Goal: Task Accomplishment & Management: Manage account settings

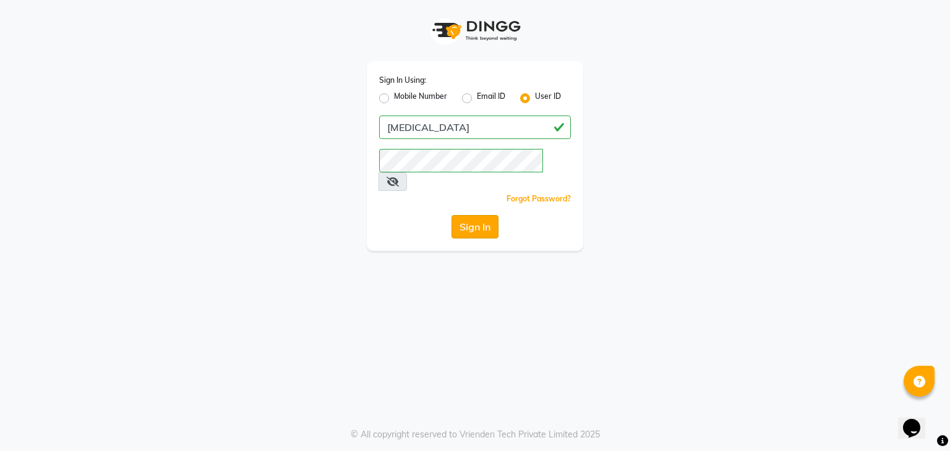
click at [488, 215] on button "Sign In" at bounding box center [474, 226] width 47 height 23
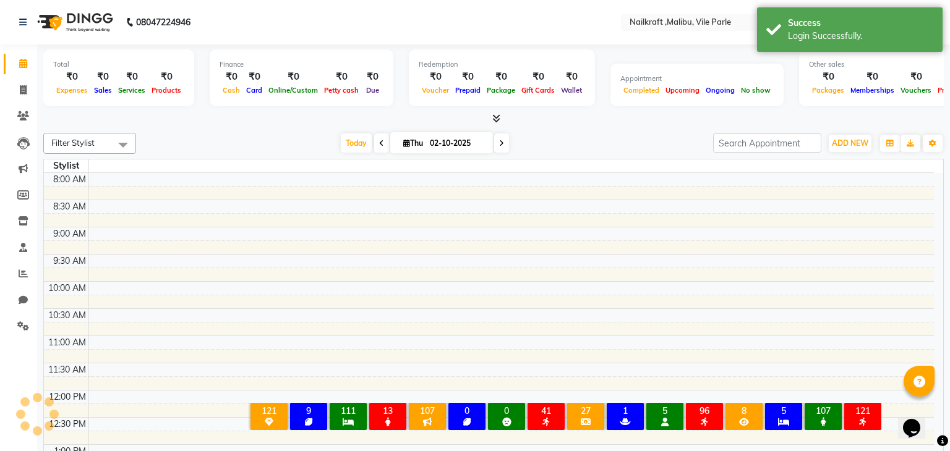
select select "en"
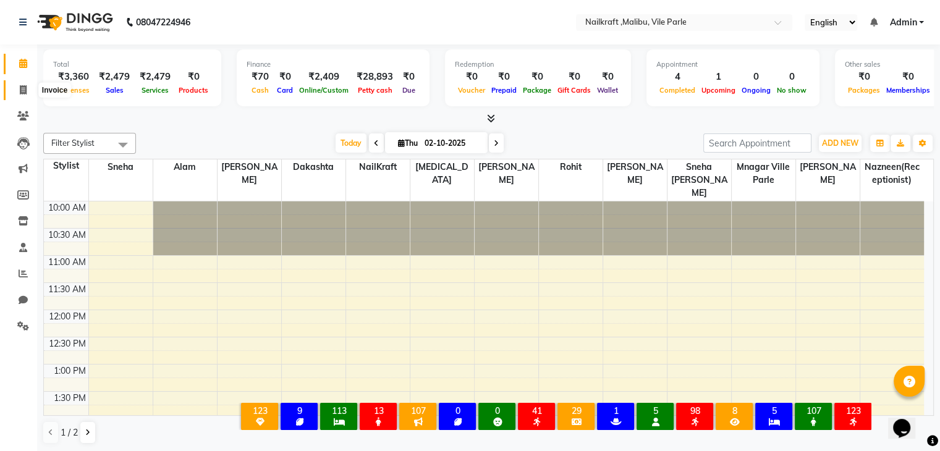
click at [27, 94] on span at bounding box center [23, 90] width 22 height 14
select select "service"
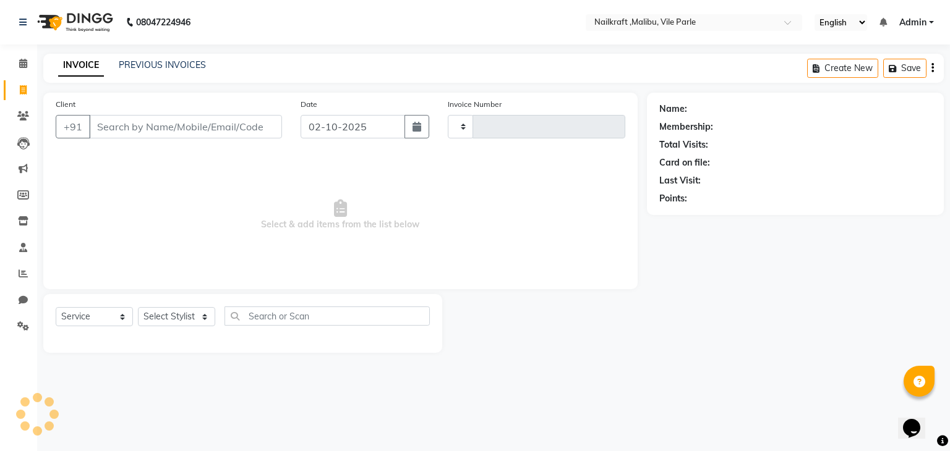
type input "0160"
select select "8988"
click at [171, 65] on link "PREVIOUS INVOICES" at bounding box center [162, 64] width 87 height 11
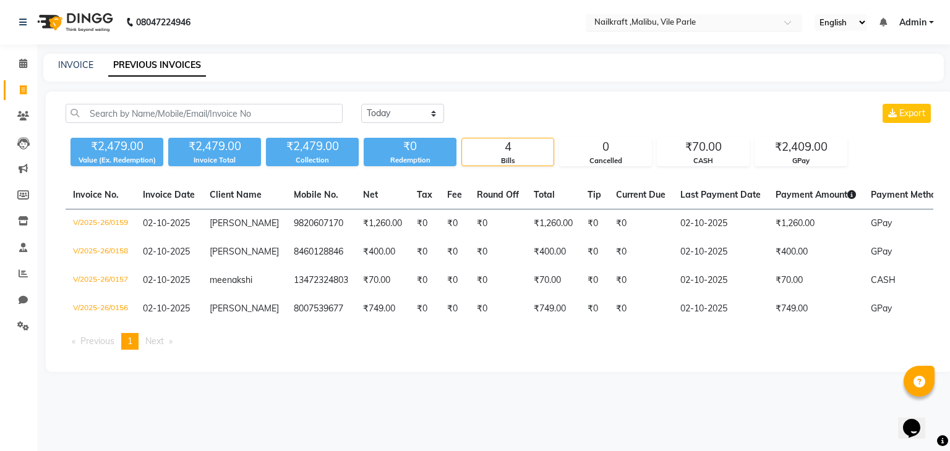
click at [774, 18] on div at bounding box center [693, 23] width 216 height 12
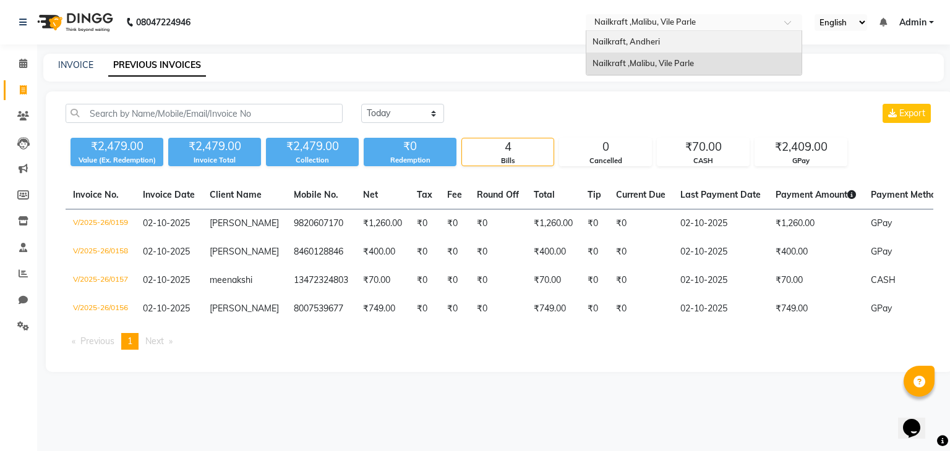
click at [757, 43] on div "Nailkraft, Andheri" at bounding box center [693, 42] width 215 height 22
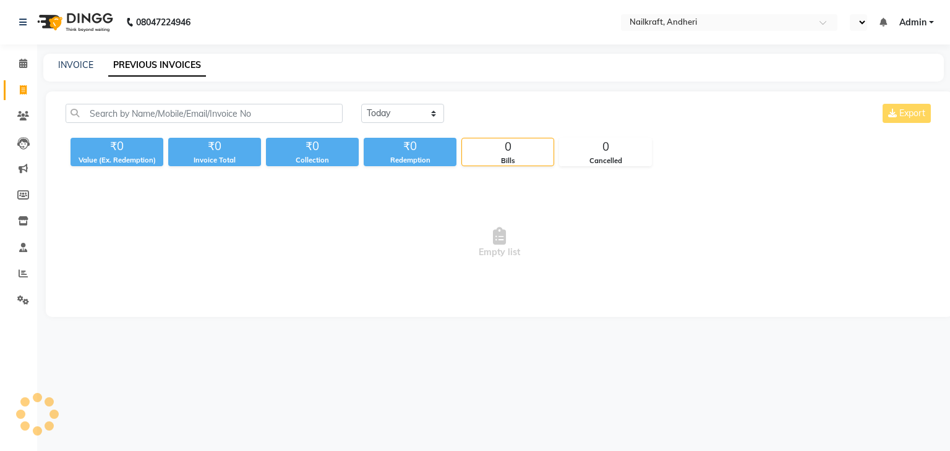
select select "en"
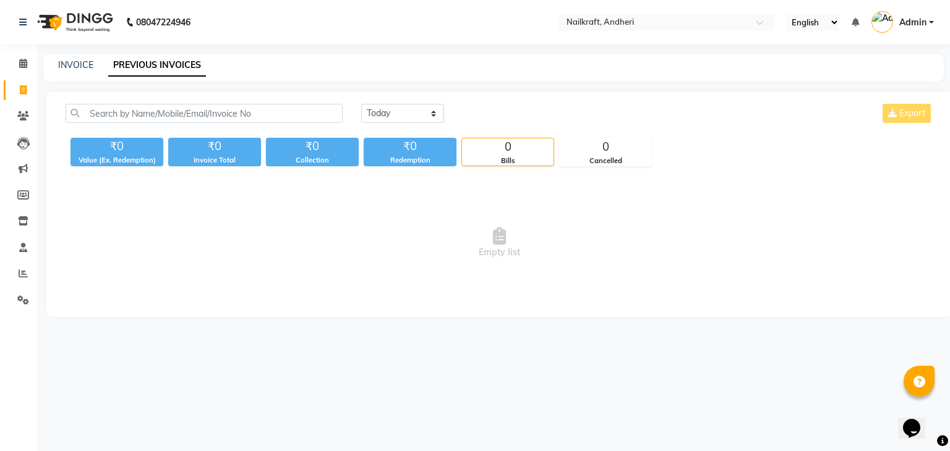
click at [57, 67] on div "INVOICE PREVIOUS INVOICES" at bounding box center [485, 65] width 885 height 13
click at [69, 66] on link "INVOICE" at bounding box center [75, 64] width 35 height 11
select select "service"
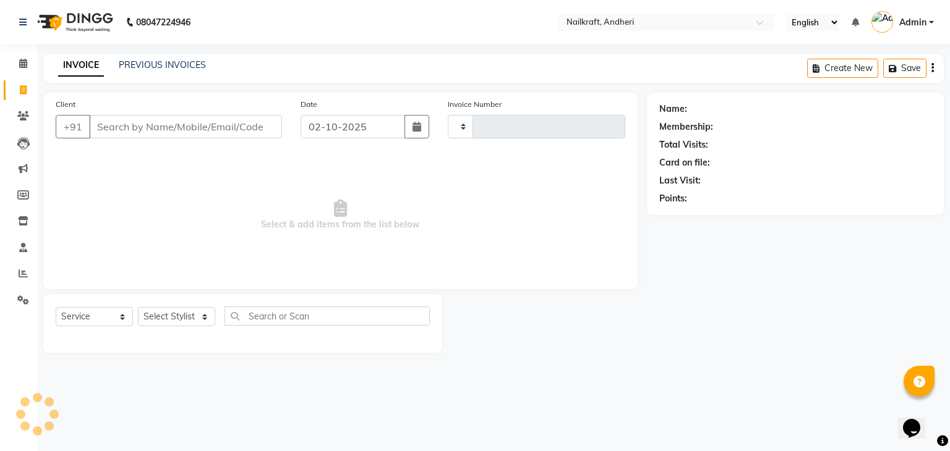
type input "2375"
select select "6081"
click at [73, 64] on link "INVOICE" at bounding box center [81, 65] width 46 height 22
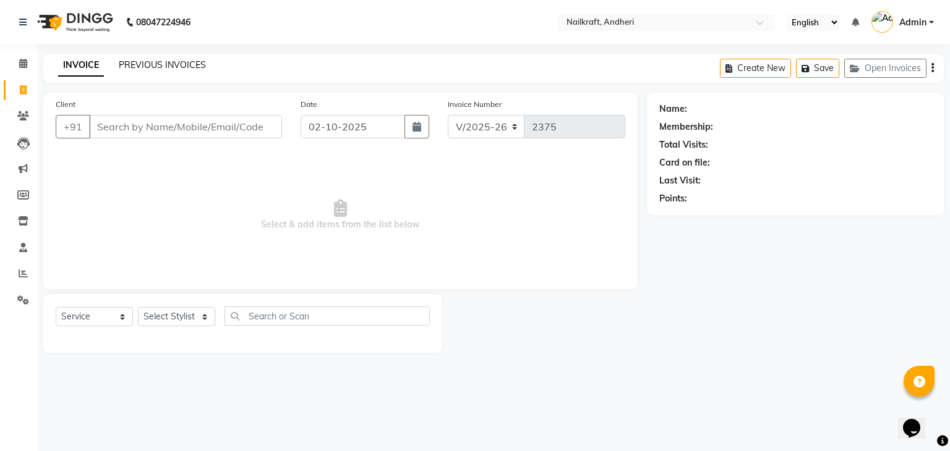
click at [131, 64] on link "PREVIOUS INVOICES" at bounding box center [162, 64] width 87 height 11
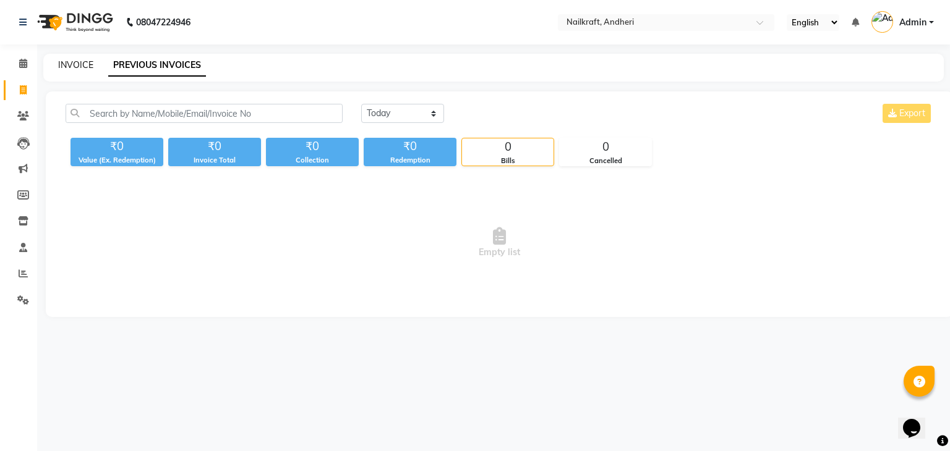
click at [67, 62] on link "INVOICE" at bounding box center [75, 64] width 35 height 11
select select "service"
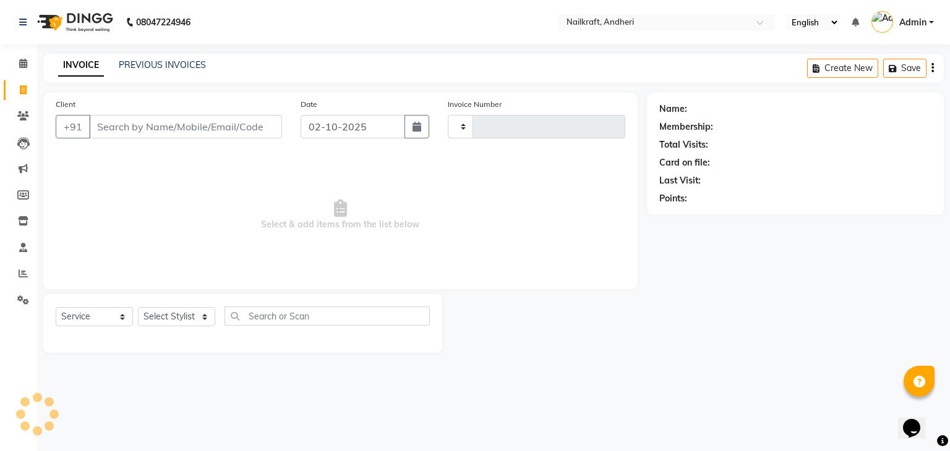
type input "2375"
select select "6081"
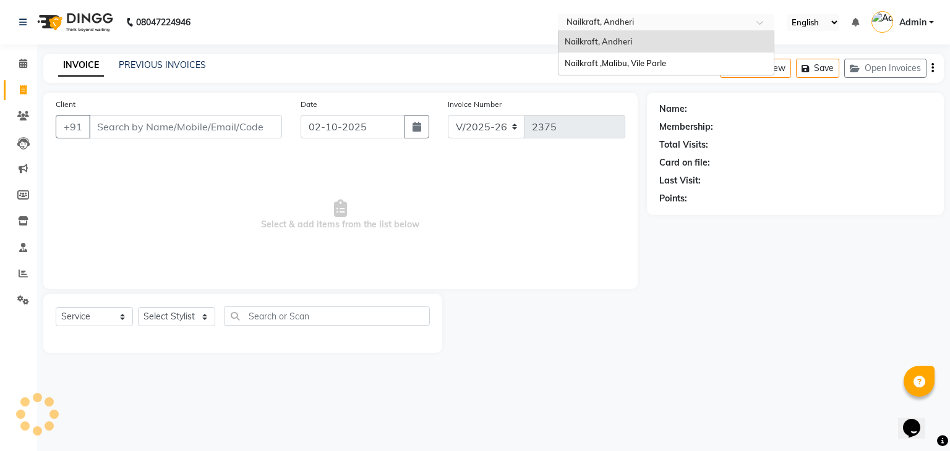
click at [734, 18] on input "text" at bounding box center [653, 23] width 179 height 12
click at [717, 66] on div "Nailkraft ,Malibu, Vile Parle" at bounding box center [665, 64] width 215 height 22
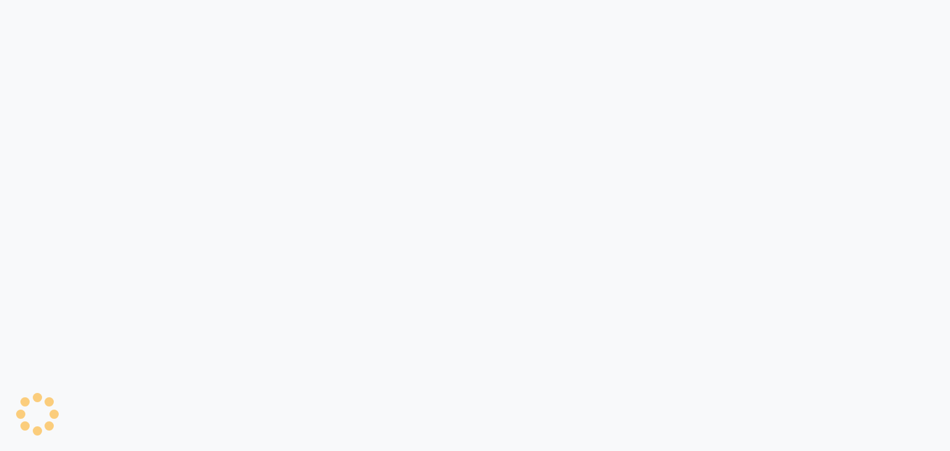
select select "service"
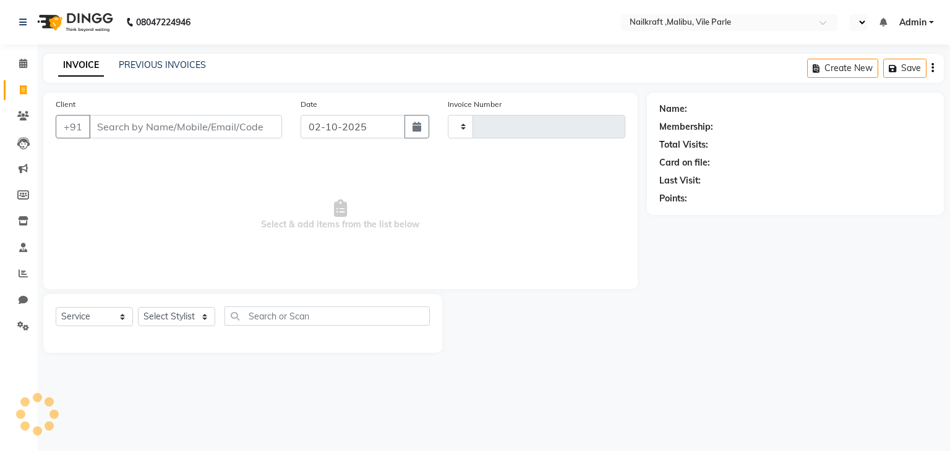
select select "en"
type input "0160"
select select "8988"
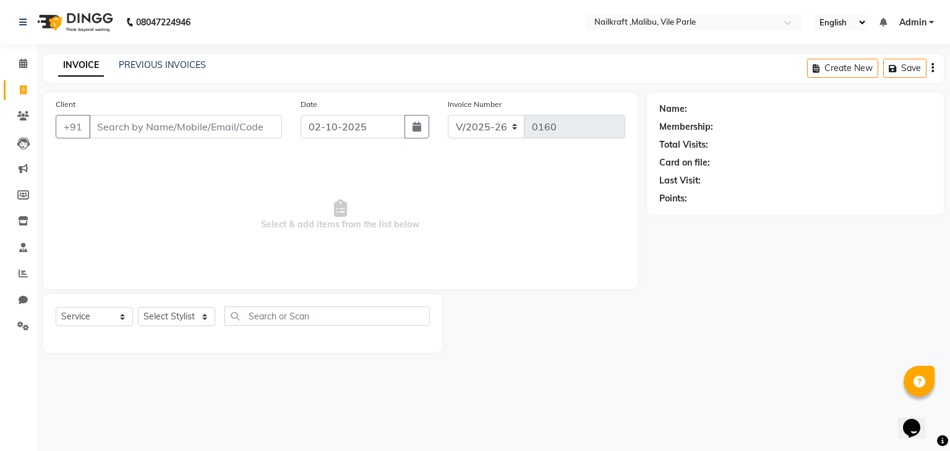
click at [148, 72] on div "INVOICE PREVIOUS INVOICES" at bounding box center [131, 66] width 177 height 14
click at [148, 61] on link "PREVIOUS INVOICES" at bounding box center [162, 64] width 87 height 11
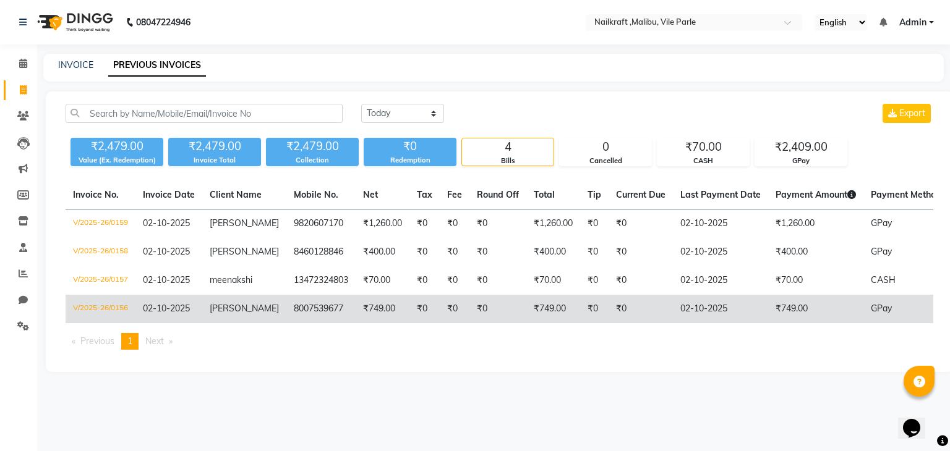
click at [549, 305] on td "₹749.00" at bounding box center [553, 309] width 54 height 28
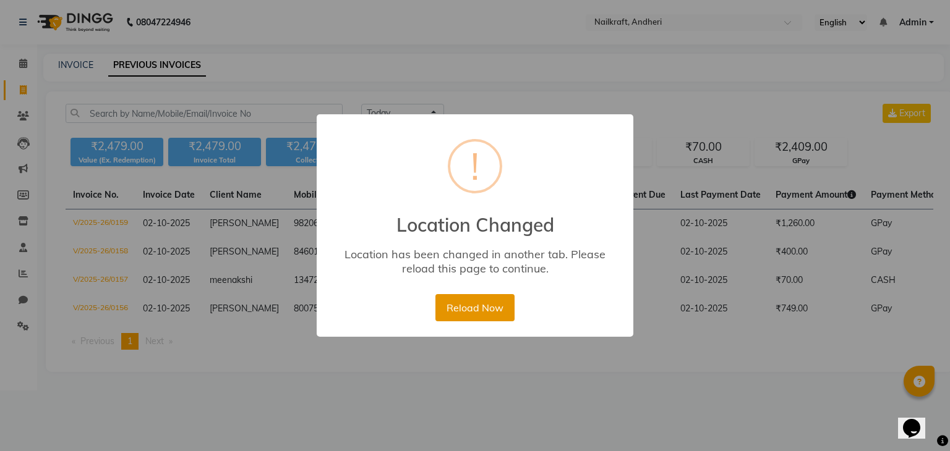
click at [505, 313] on button "Reload Now" at bounding box center [474, 307] width 79 height 27
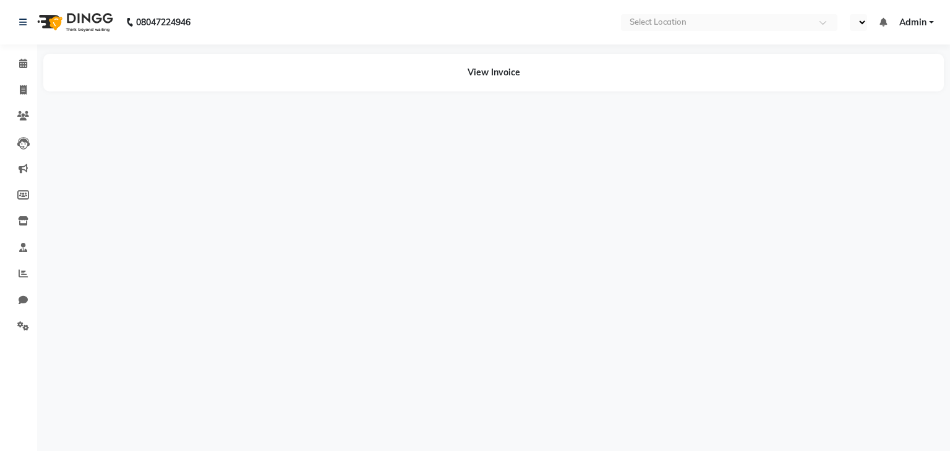
select select "en"
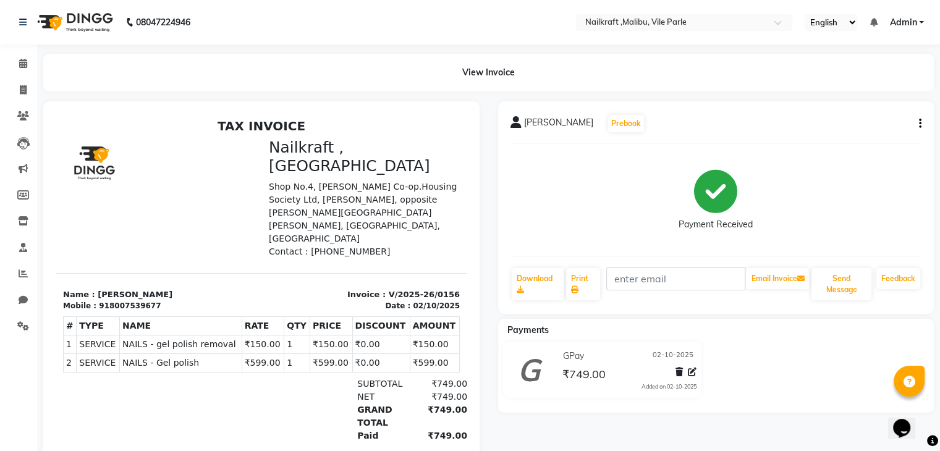
click at [925, 120] on div "Gursheen Prebook Payment Received Download Print Email Invoice Send Message Fee…" at bounding box center [716, 207] width 436 height 213
click at [924, 121] on div "Gursheen Prebook Payment Received Download Print Email Invoice Send Message Fee…" at bounding box center [716, 207] width 436 height 213
click at [919, 124] on icon "button" at bounding box center [920, 124] width 2 height 1
click at [893, 96] on div "Cancel Invoice" at bounding box center [858, 92] width 85 height 15
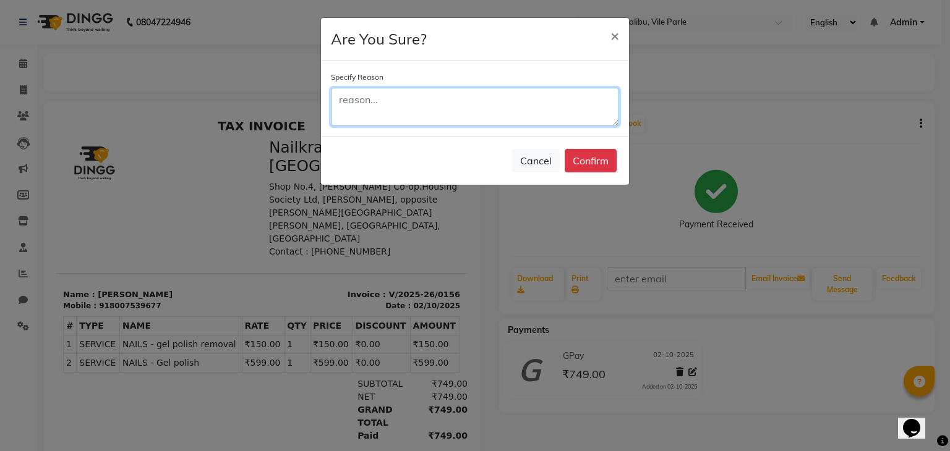
click at [512, 119] on textarea at bounding box center [475, 107] width 288 height 38
type textarea "wrong branch"
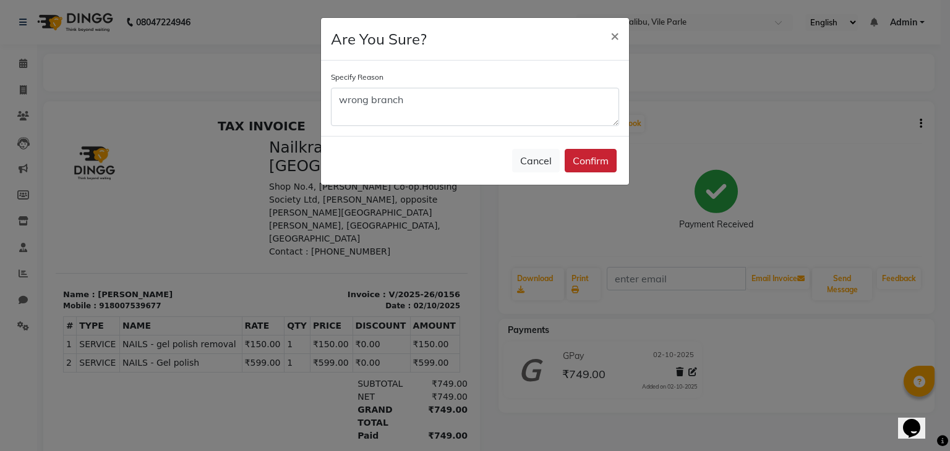
click at [591, 155] on button "Confirm" at bounding box center [590, 160] width 52 height 23
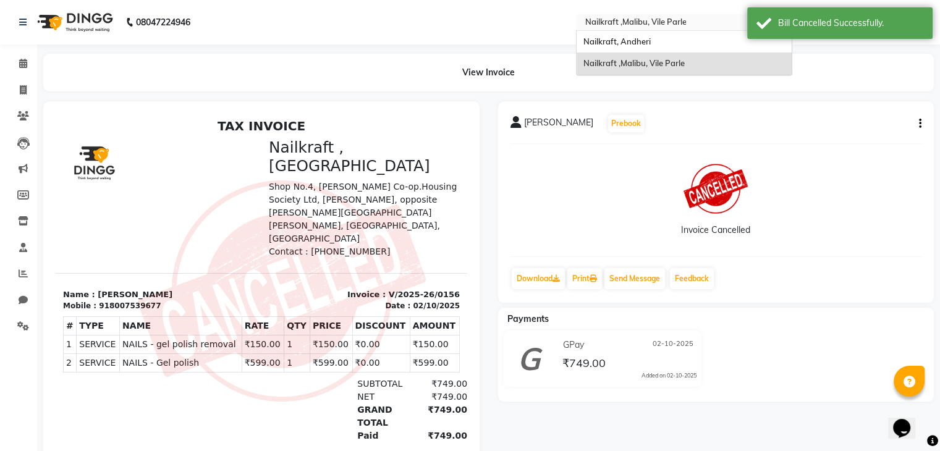
click at [699, 30] on ng-select "Select Location × Nailkraft ,Malibu, Vile Parle Nailkraft, Andheri Nailkraft ,M…" at bounding box center [684, 22] width 216 height 17
click at [695, 31] on div "Nailkraft, Andheri" at bounding box center [684, 42] width 215 height 22
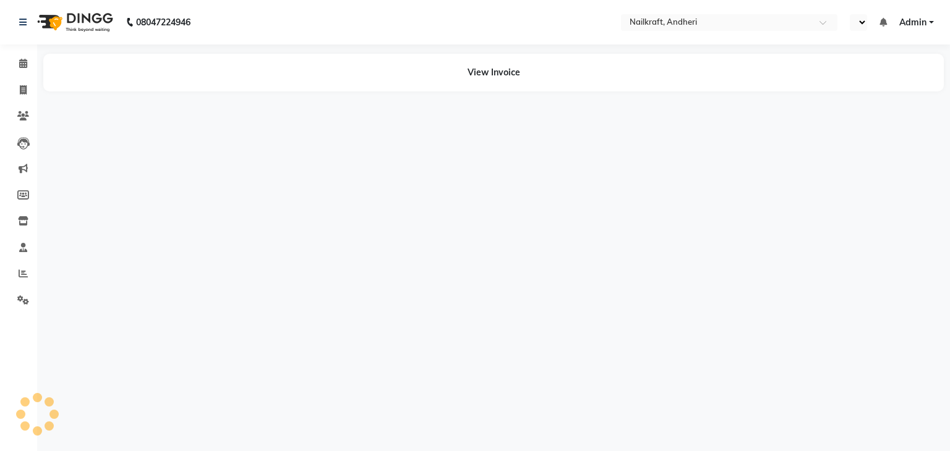
select select "en"
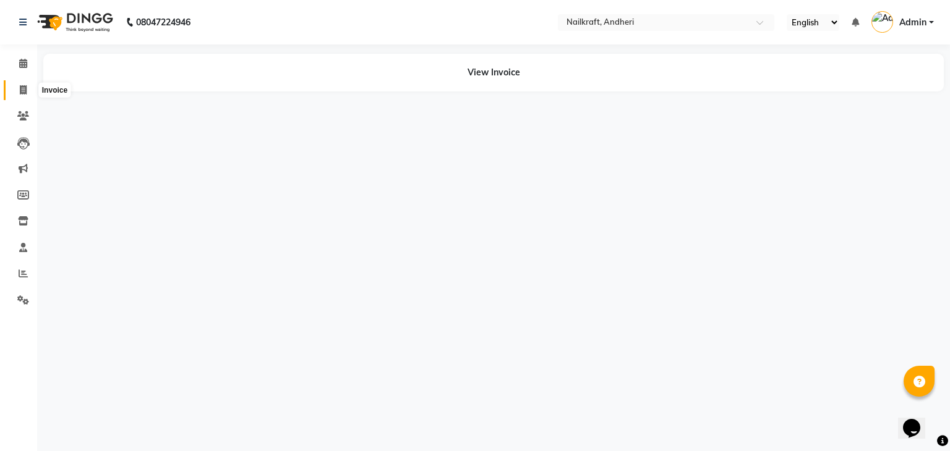
click at [29, 88] on span at bounding box center [23, 90] width 22 height 14
select select "service"
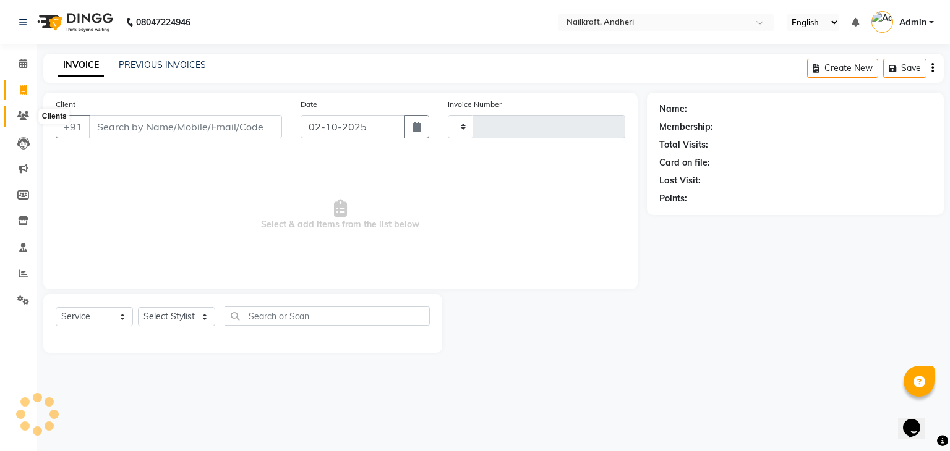
type input "2375"
select select "6081"
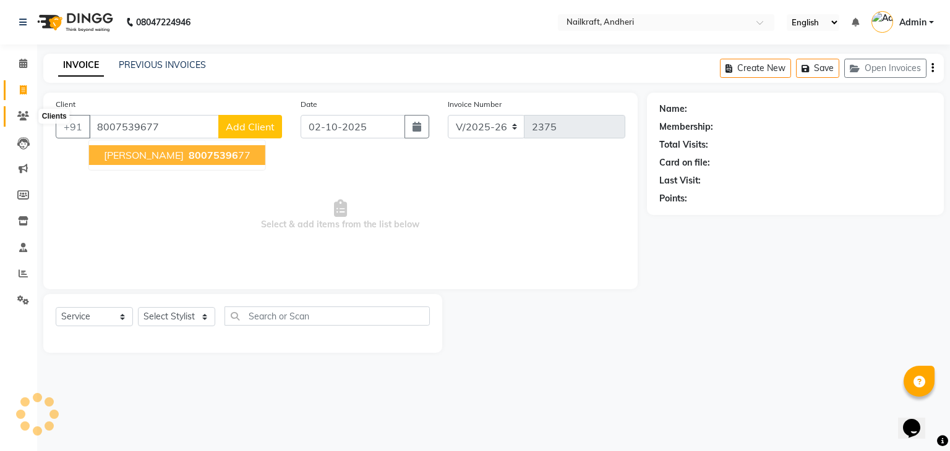
type input "8007539677"
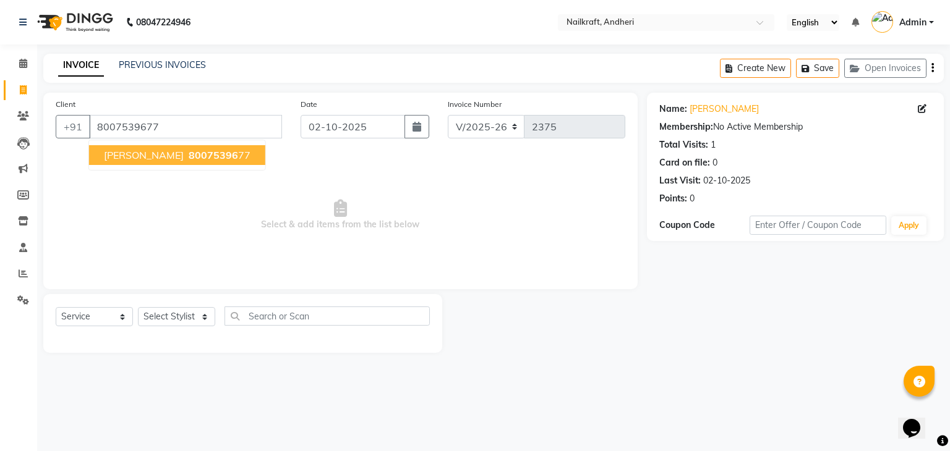
click at [129, 156] on span "[PERSON_NAME]" at bounding box center [144, 155] width 80 height 12
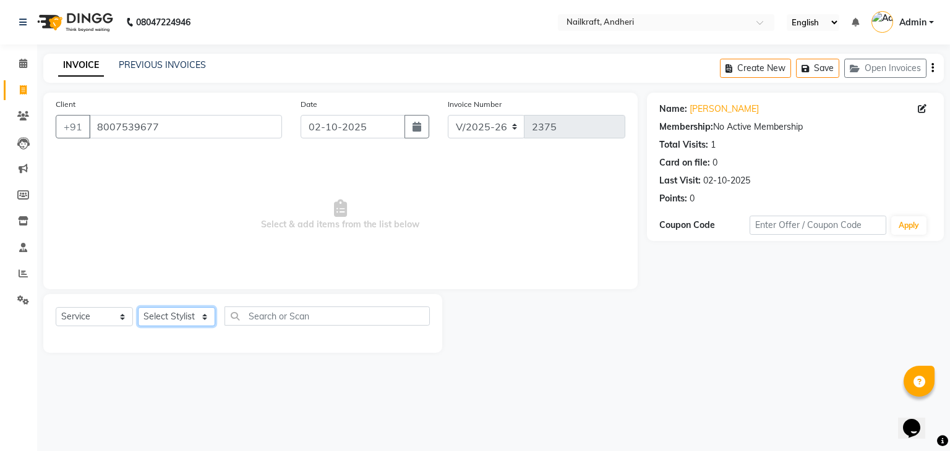
click at [168, 315] on select "Select Stylist Aarti Alam Alfred Dakashta Deepali Deepu Chatry NailKraft Nikita…" at bounding box center [176, 316] width 77 height 19
select select "90866"
click at [138, 308] on select "Select Stylist Aarti Alam Alfred Dakashta Deepali Deepu Chatry NailKraft Nikita…" at bounding box center [176, 316] width 77 height 19
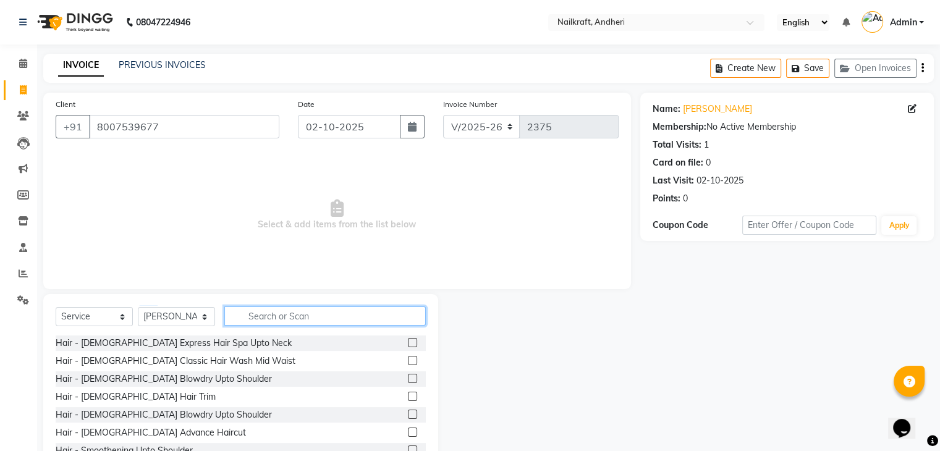
click at [326, 313] on input "text" at bounding box center [325, 316] width 202 height 19
type input "H"
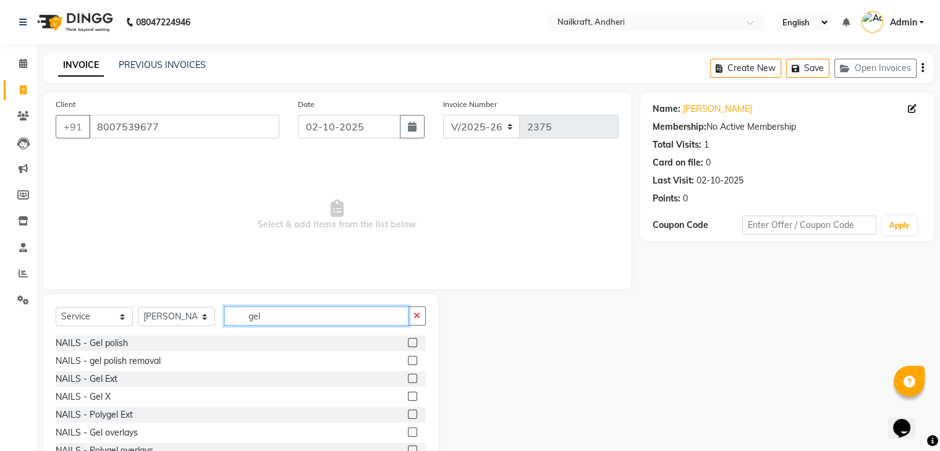
type input "gel"
click at [408, 342] on label at bounding box center [412, 342] width 9 height 9
click at [408, 342] on input "checkbox" at bounding box center [412, 343] width 8 height 8
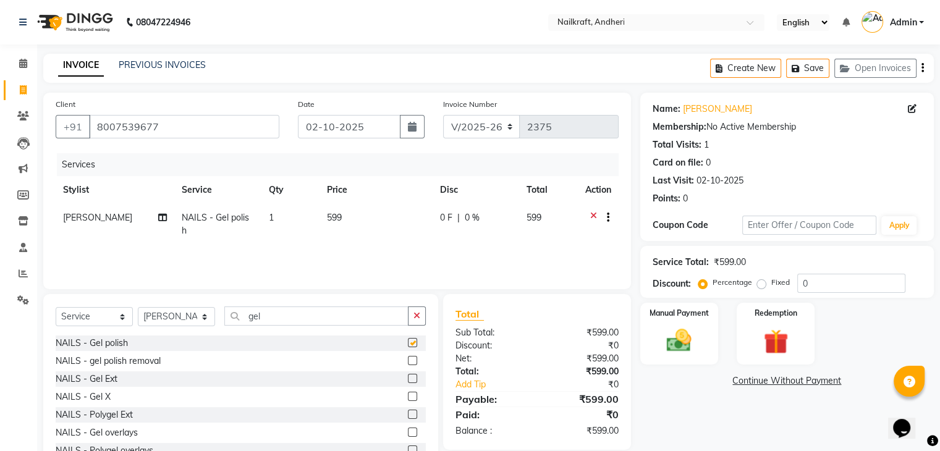
checkbox input "false"
click at [408, 359] on label at bounding box center [412, 360] width 9 height 9
click at [408, 359] on input "checkbox" at bounding box center [412, 361] width 8 height 8
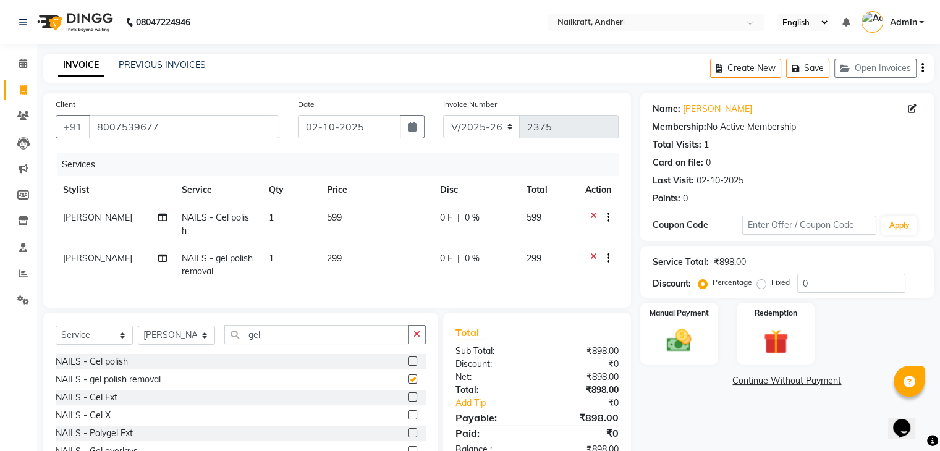
checkbox input "false"
click at [467, 252] on span "0 %" at bounding box center [472, 258] width 15 height 13
select select "90866"
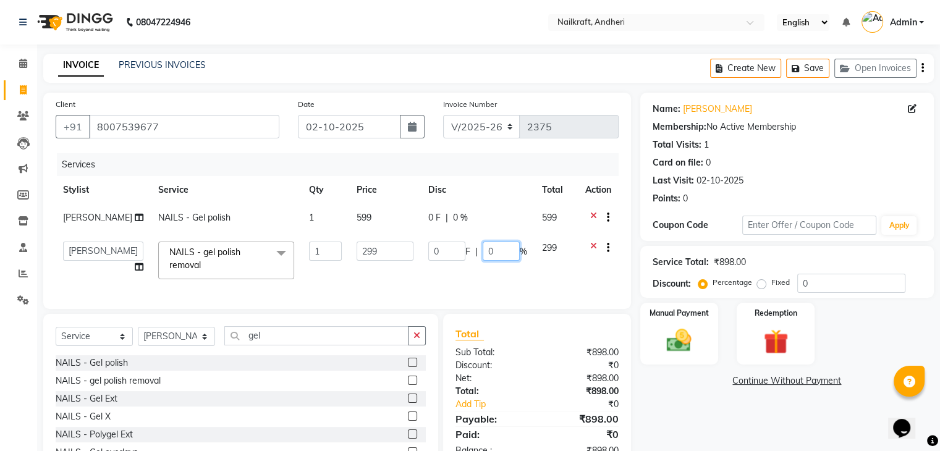
click at [483, 249] on input "0" at bounding box center [501, 251] width 37 height 19
type input "50"
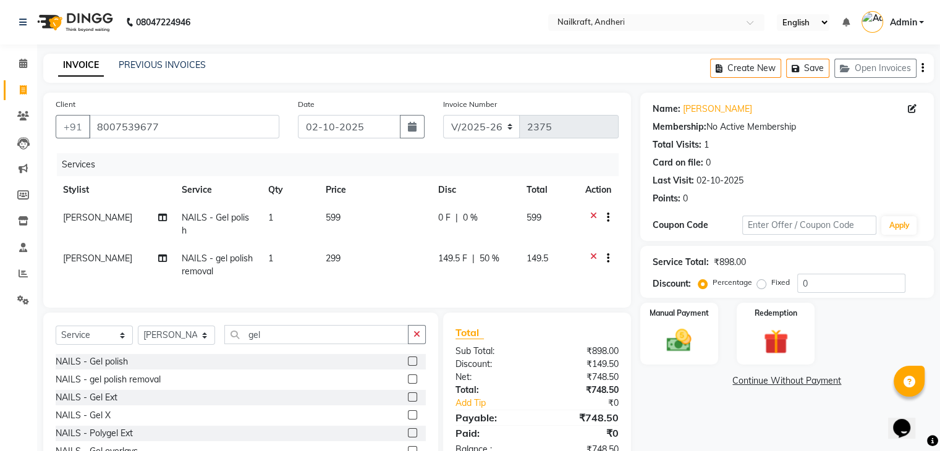
click at [737, 441] on div "Name: Gursheen Membership: No Active Membership Total Visits: 1 Card on file: 0…" at bounding box center [792, 294] width 303 height 402
click at [671, 350] on img at bounding box center [678, 341] width 41 height 30
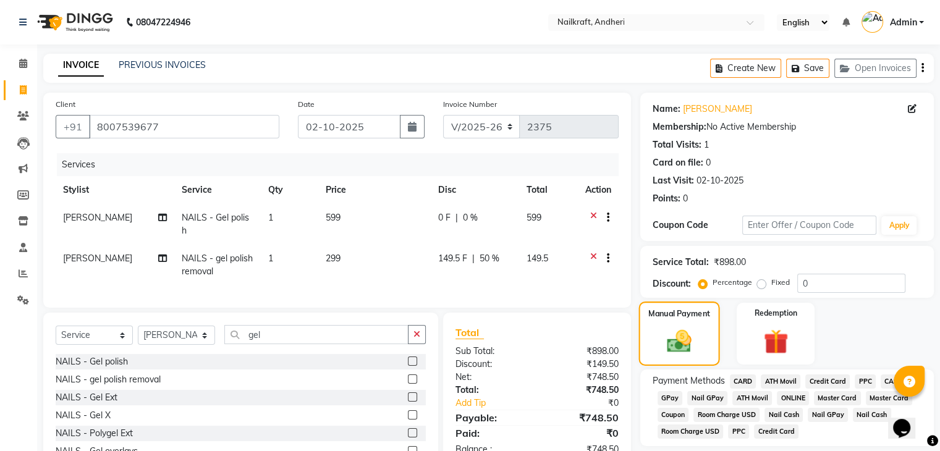
scroll to position [62, 0]
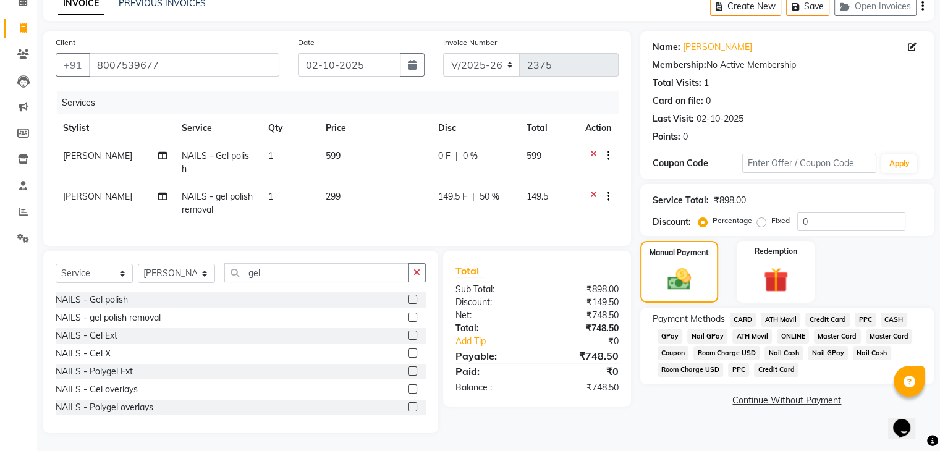
click at [675, 323] on span "Payment Methods" at bounding box center [689, 319] width 72 height 13
click at [677, 334] on span "GPay" at bounding box center [670, 337] width 25 height 14
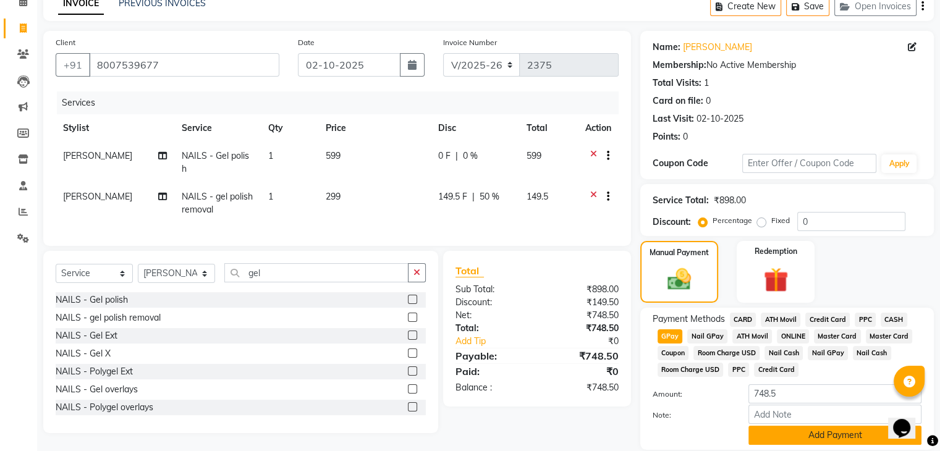
click at [812, 431] on button "Add Payment" at bounding box center [835, 435] width 173 height 19
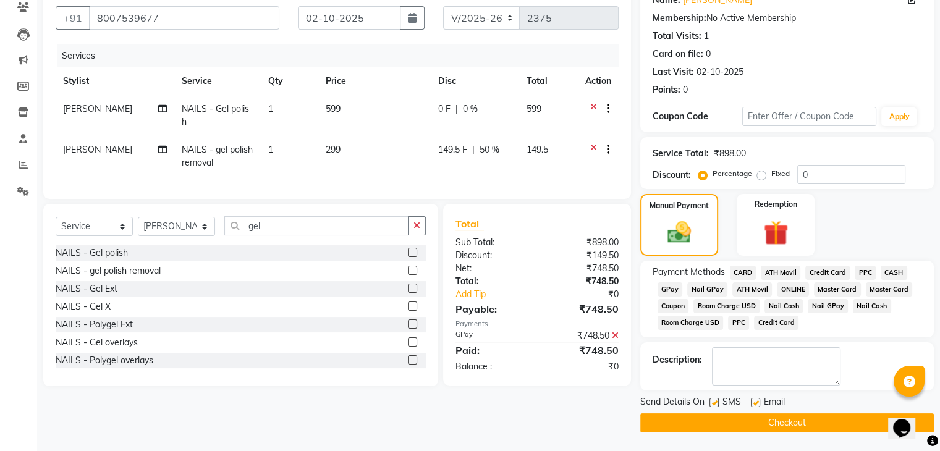
scroll to position [109, 0]
click at [815, 432] on button "Checkout" at bounding box center [788, 423] width 294 height 19
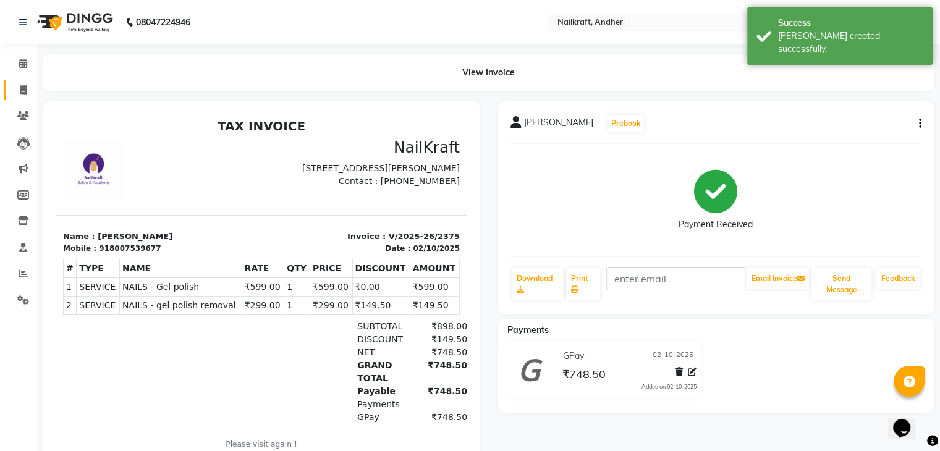
click at [20, 92] on icon at bounding box center [23, 89] width 7 height 9
select select "service"
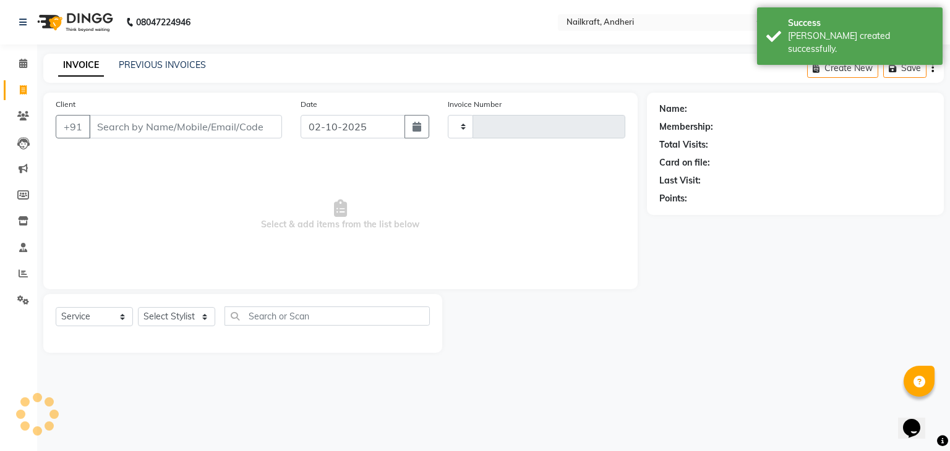
type input "2376"
select select "6081"
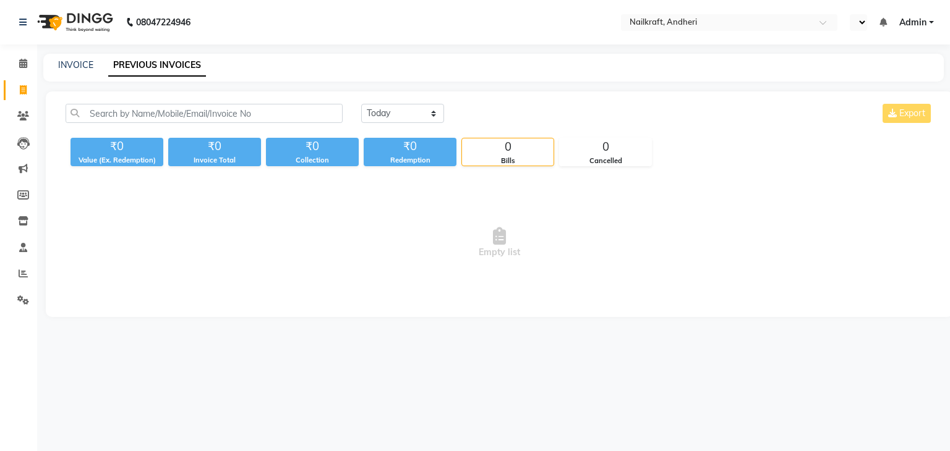
select select "en"
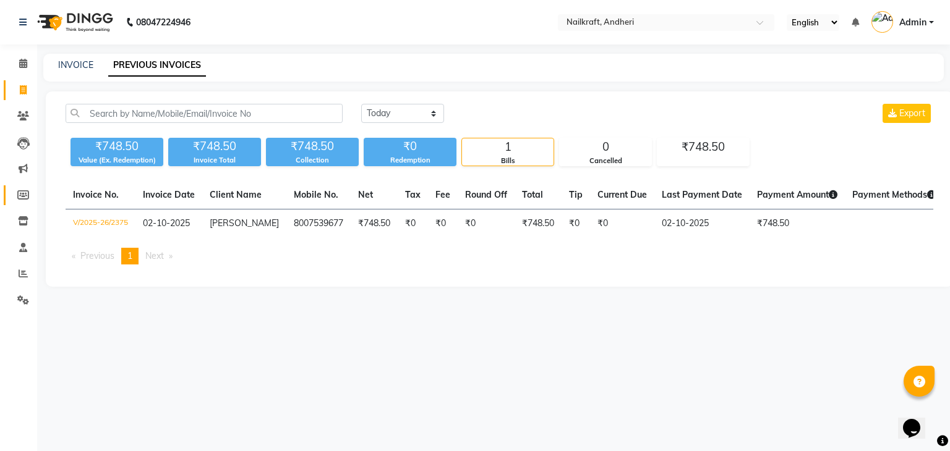
click at [22, 185] on link "Members" at bounding box center [19, 195] width 30 height 20
select select
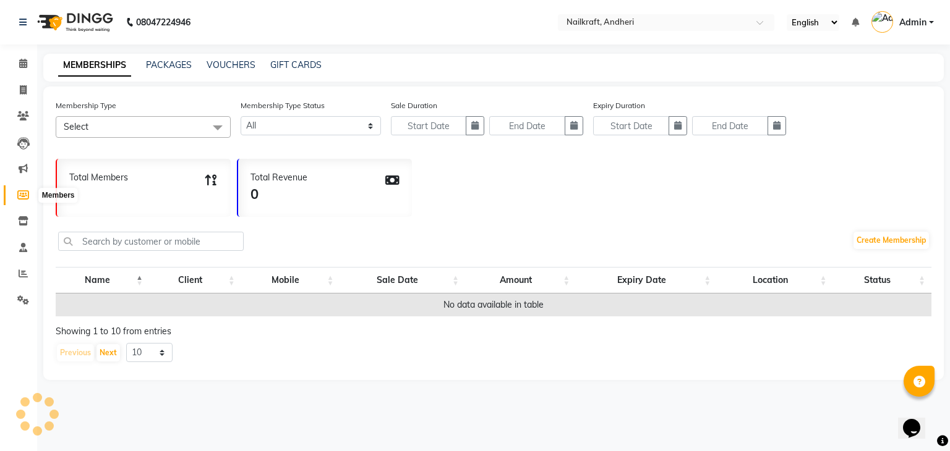
click at [22, 197] on icon at bounding box center [23, 194] width 12 height 9
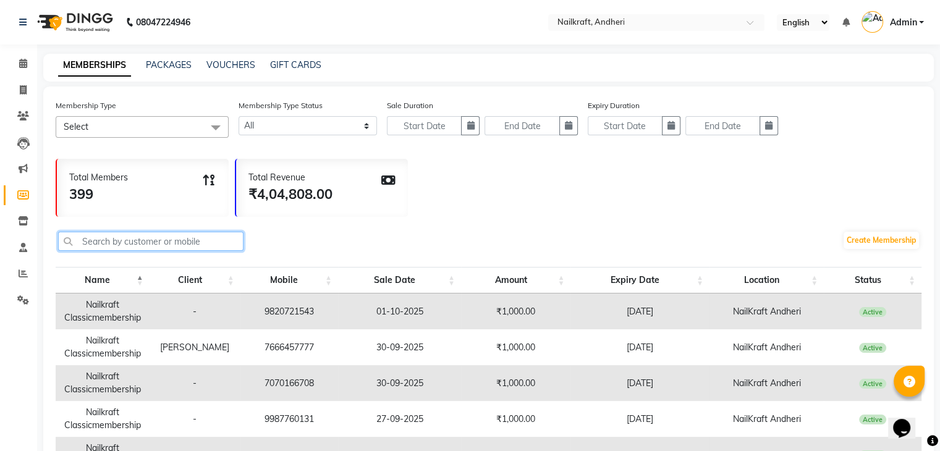
click at [117, 240] on input "text" at bounding box center [150, 241] width 185 height 19
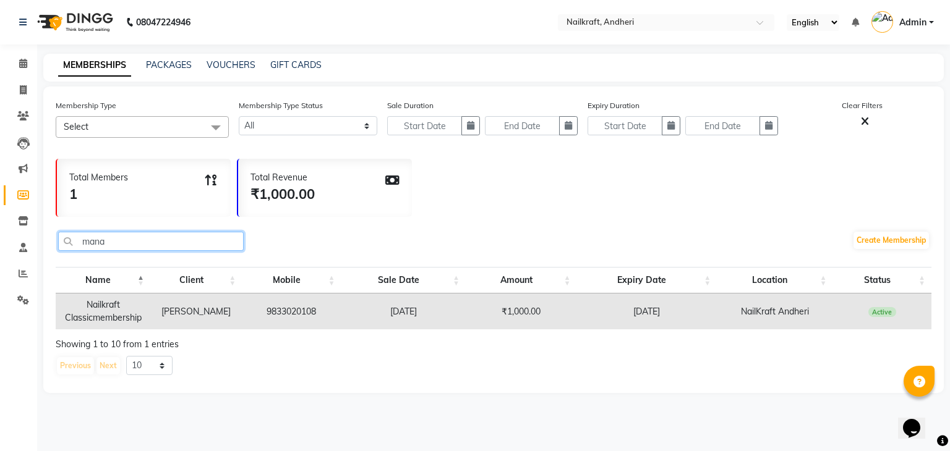
type input "mana"
